Goal: Check status: Check status

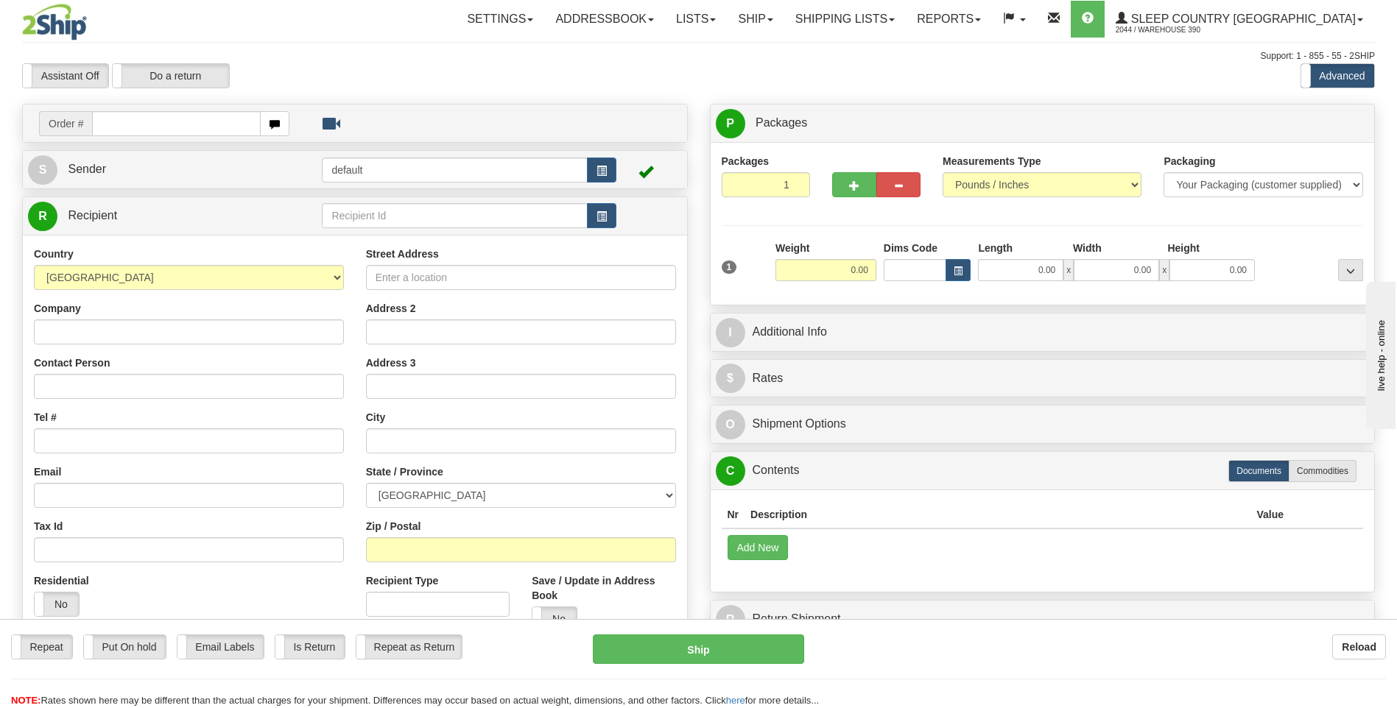
click at [228, 127] on input "text" at bounding box center [176, 123] width 168 height 25
type input "300I038281"
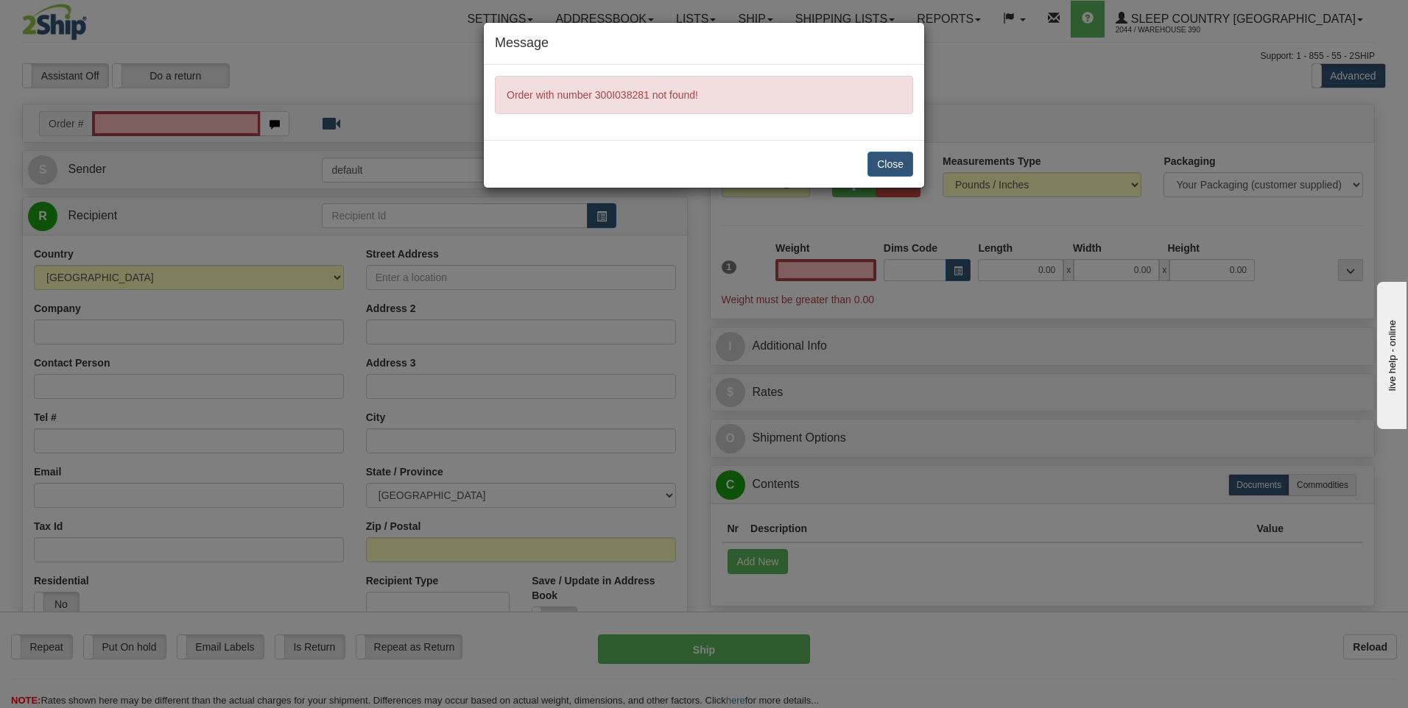
type input "0.00"
click at [879, 166] on button "Close" at bounding box center [890, 164] width 46 height 25
